Goal: Transaction & Acquisition: Book appointment/travel/reservation

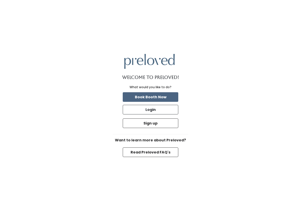
click at [170, 102] on button "Book Booth Now" at bounding box center [150, 97] width 55 height 10
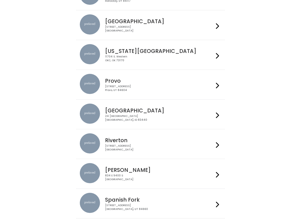
scroll to position [129, 0]
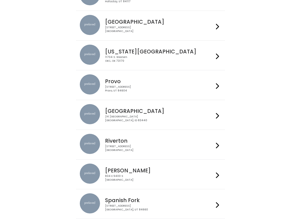
click at [217, 84] on icon at bounding box center [217, 85] width 3 height 7
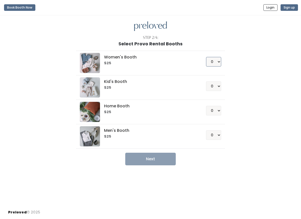
click at [215, 60] on select "0 1 2 3 4" at bounding box center [213, 62] width 15 height 10
select select "1"
click at [150, 158] on button "Next" at bounding box center [150, 159] width 50 height 13
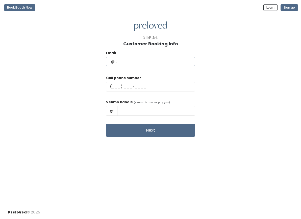
click at [172, 59] on input "text" at bounding box center [150, 62] width 89 height 10
type input "[EMAIL_ADDRESS][DOMAIN_NAME]"
click at [160, 84] on input "text" at bounding box center [150, 87] width 89 height 10
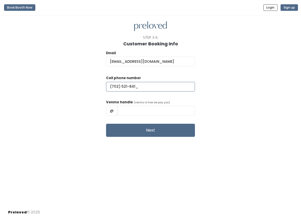
type input "[PHONE_NUMBER]"
click at [148, 106] on input "text" at bounding box center [156, 111] width 78 height 10
type input "lexishutt38"
click at [177, 131] on button "Next" at bounding box center [150, 130] width 89 height 13
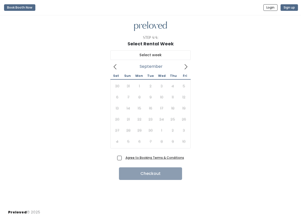
click at [184, 69] on icon at bounding box center [186, 67] width 6 height 6
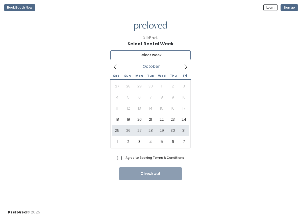
type input "[DATE] to [DATE]"
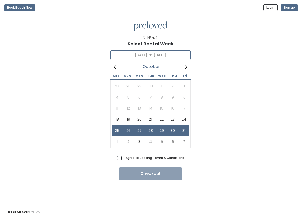
click at [187, 67] on icon at bounding box center [185, 66] width 3 height 5
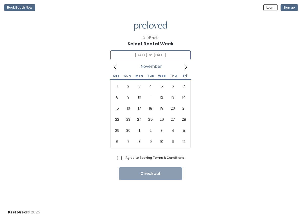
click at [188, 65] on icon at bounding box center [186, 67] width 6 height 6
click at [185, 66] on icon at bounding box center [186, 67] width 6 height 6
